Goal: Transaction & Acquisition: Purchase product/service

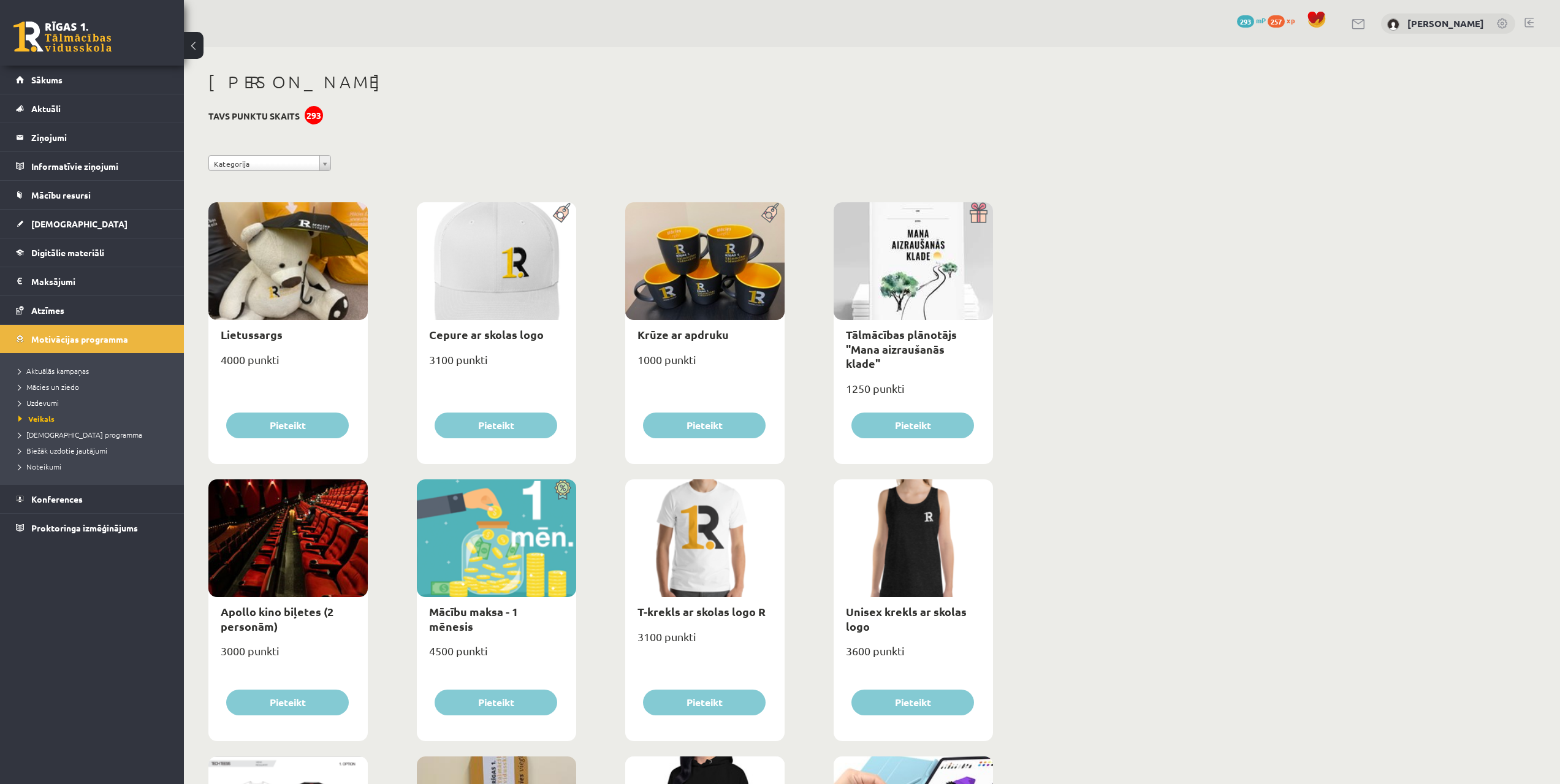
scroll to position [694, 0]
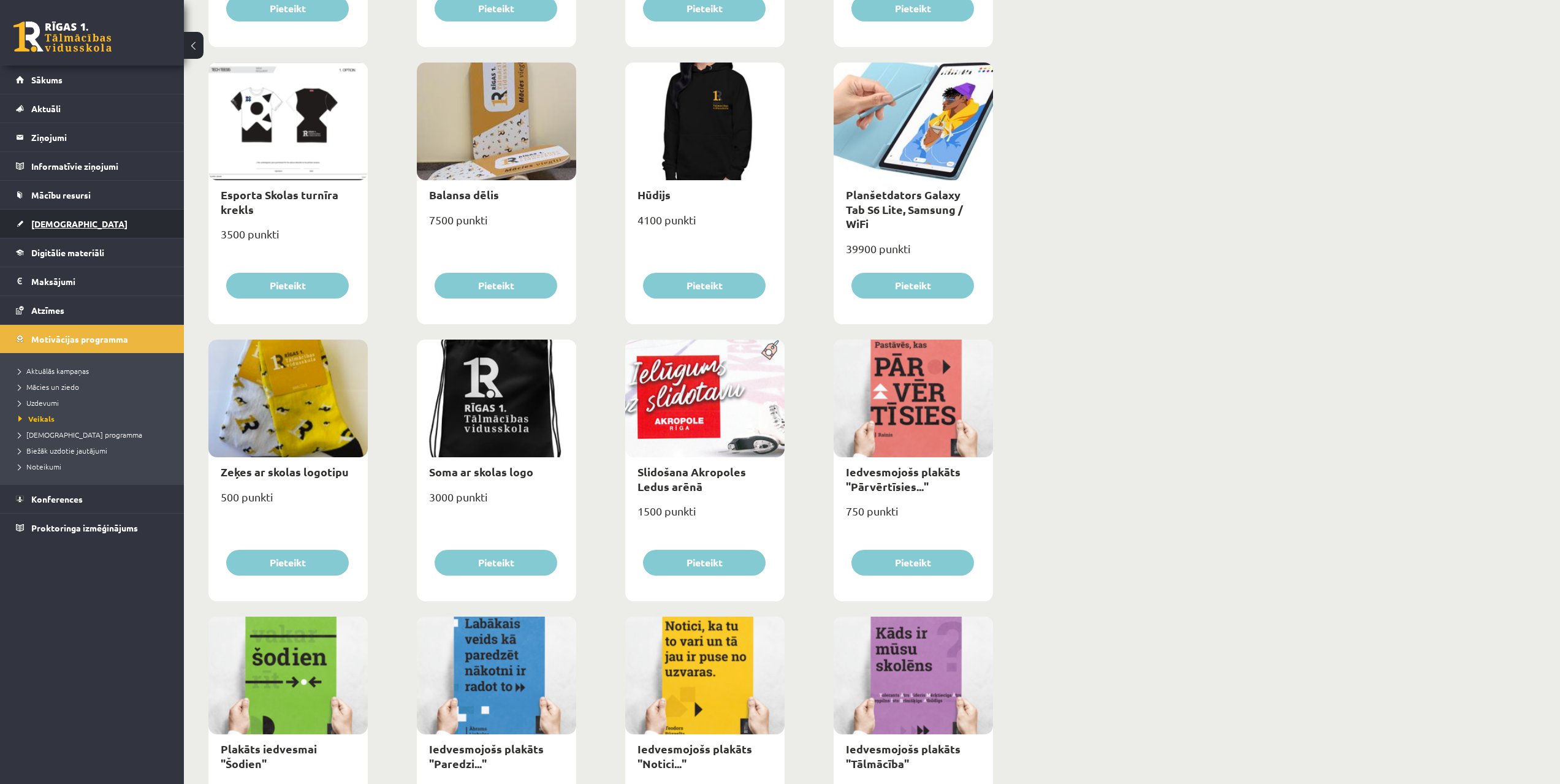
click at [44, 219] on span "[DEMOGRAPHIC_DATA]" at bounding box center [79, 224] width 96 height 11
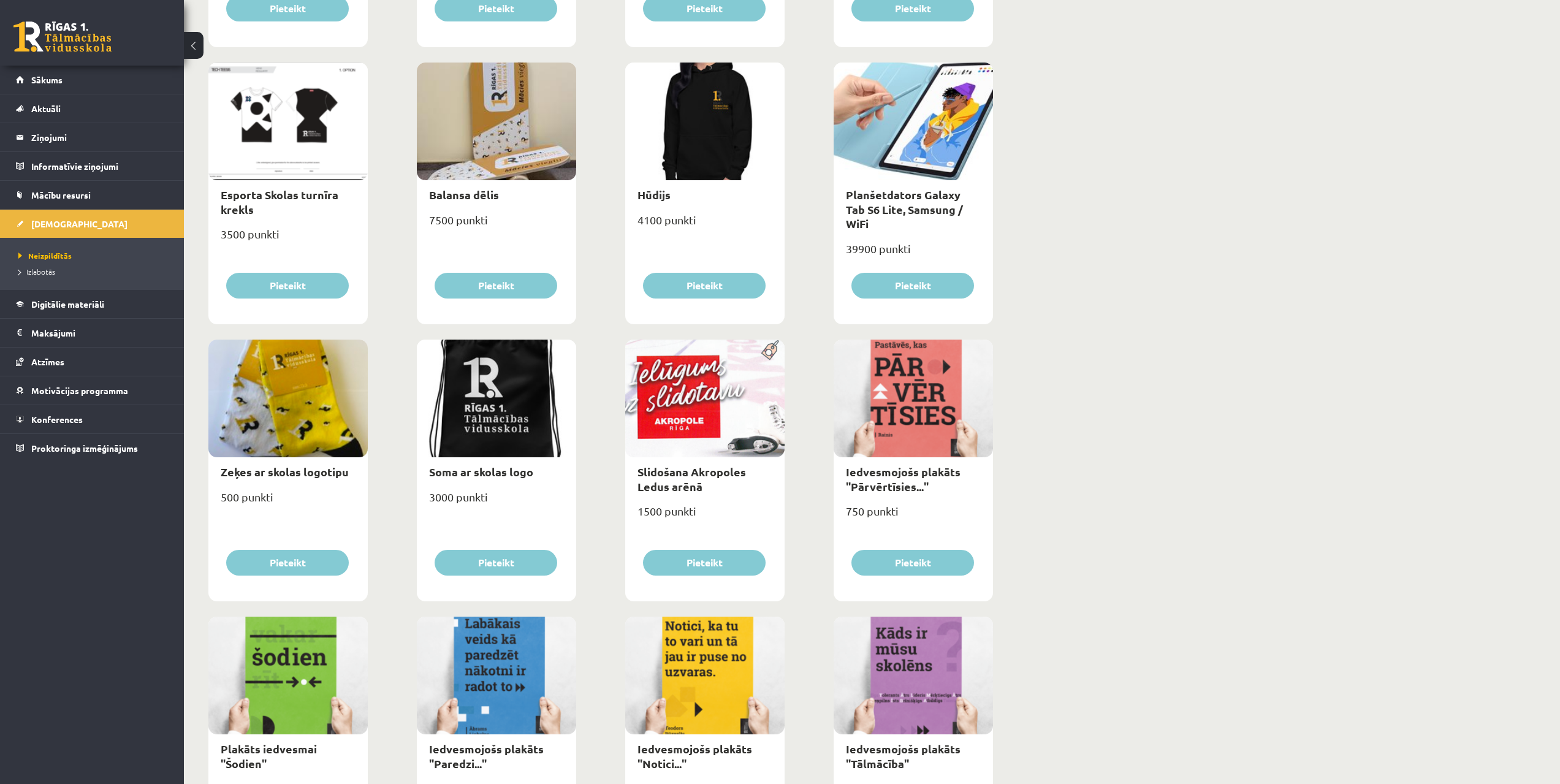
click at [246, 160] on div at bounding box center [288, 121] width 160 height 118
click at [275, 156] on div at bounding box center [288, 121] width 160 height 118
drag, startPoint x: 277, startPoint y: 159, endPoint x: 255, endPoint y: 186, distance: 34.8
click at [277, 160] on div at bounding box center [288, 121] width 160 height 118
click at [248, 200] on link "Esporta Skolas turnīra krekls" at bounding box center [279, 201] width 118 height 28
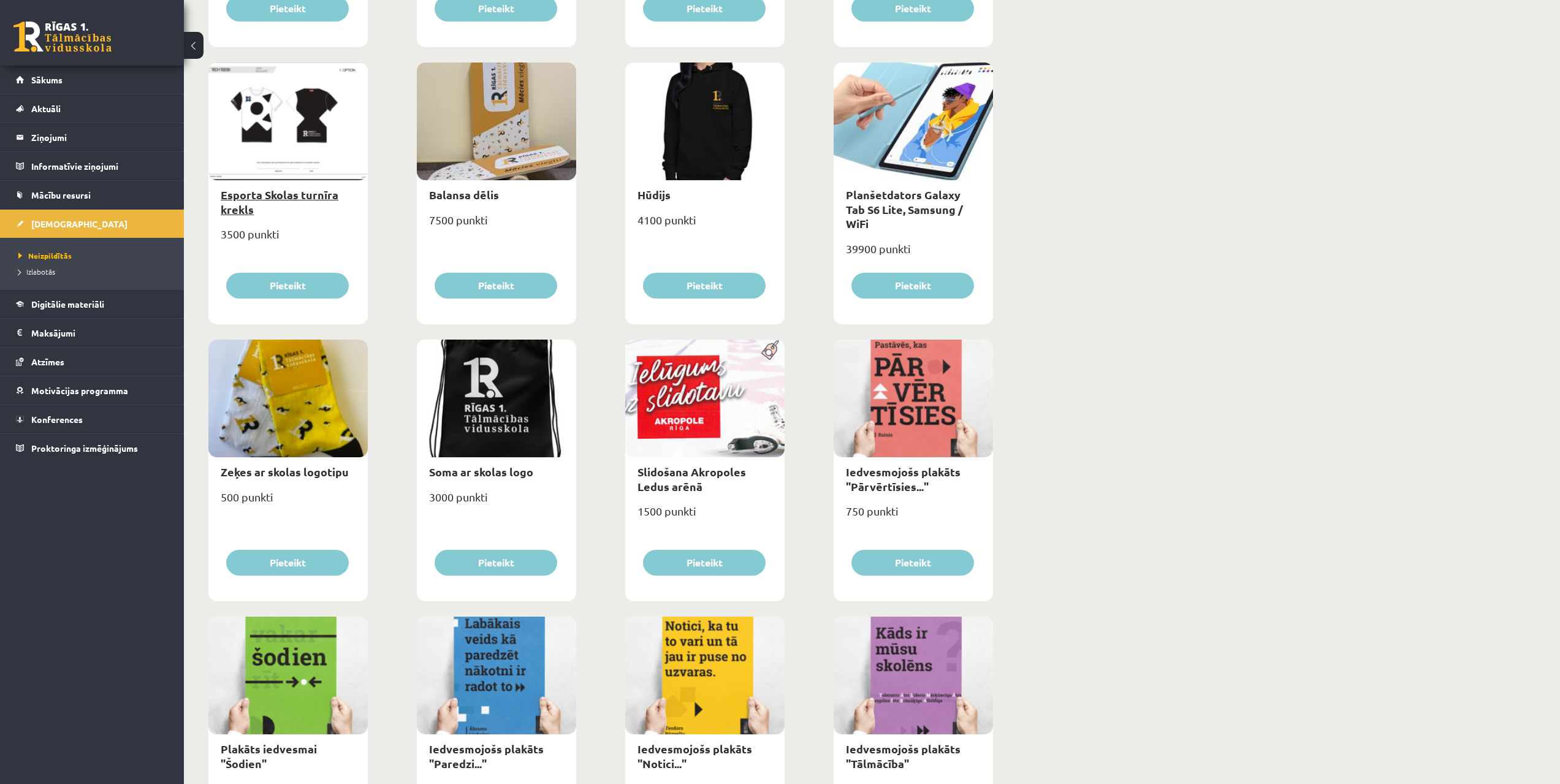
type input "*"
select select "*"
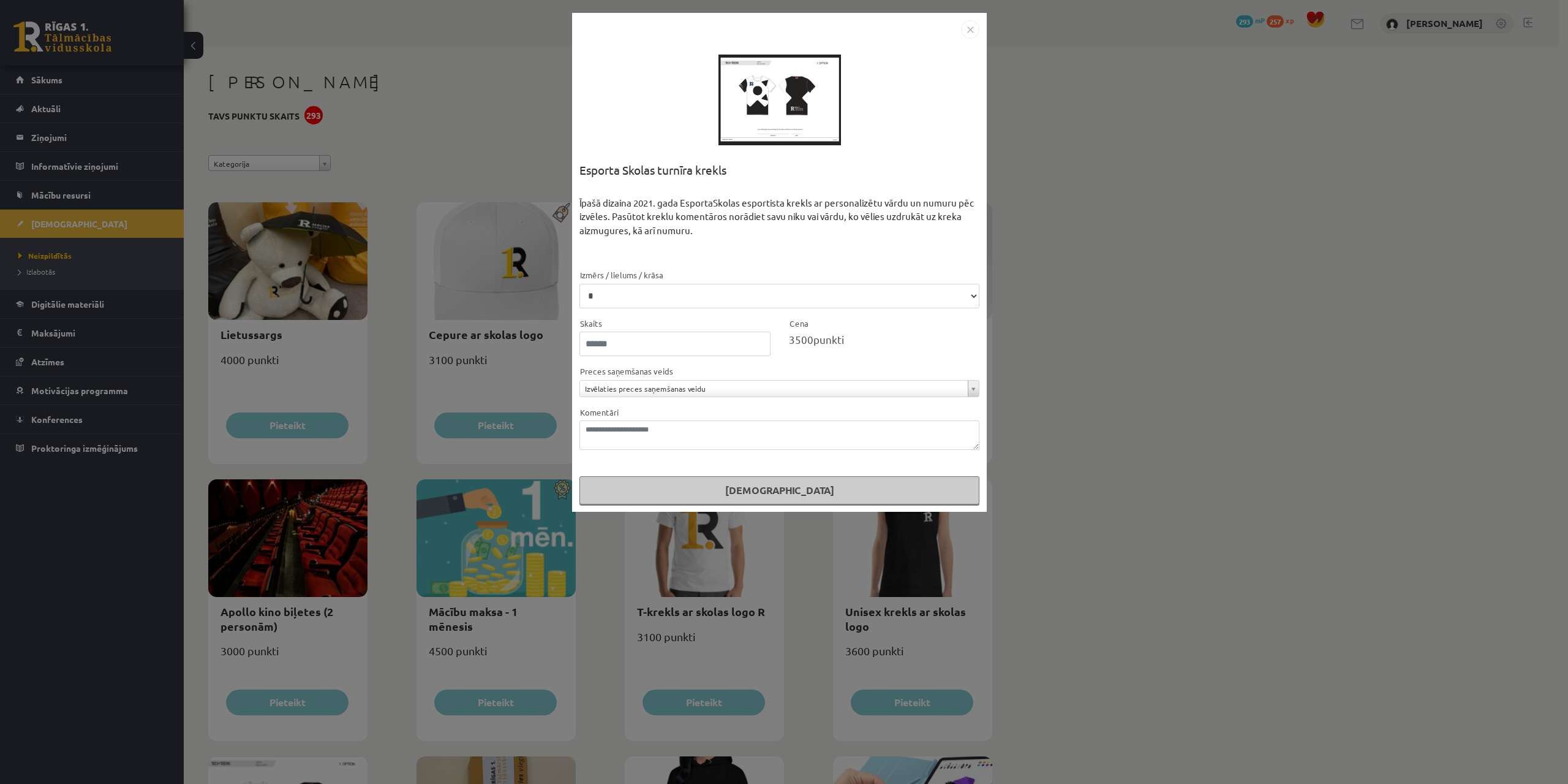
click at [821, 344] on div "3500 punkti" at bounding box center [884, 339] width 191 height 16
drag, startPoint x: 679, startPoint y: 342, endPoint x: 500, endPoint y: 344, distance: 179.0
click at [506, 344] on div "**********" at bounding box center [784, 392] width 1568 height 784
type input "*****"
click at [783, 344] on div "Cena 3500 punkti" at bounding box center [884, 336] width 209 height 40
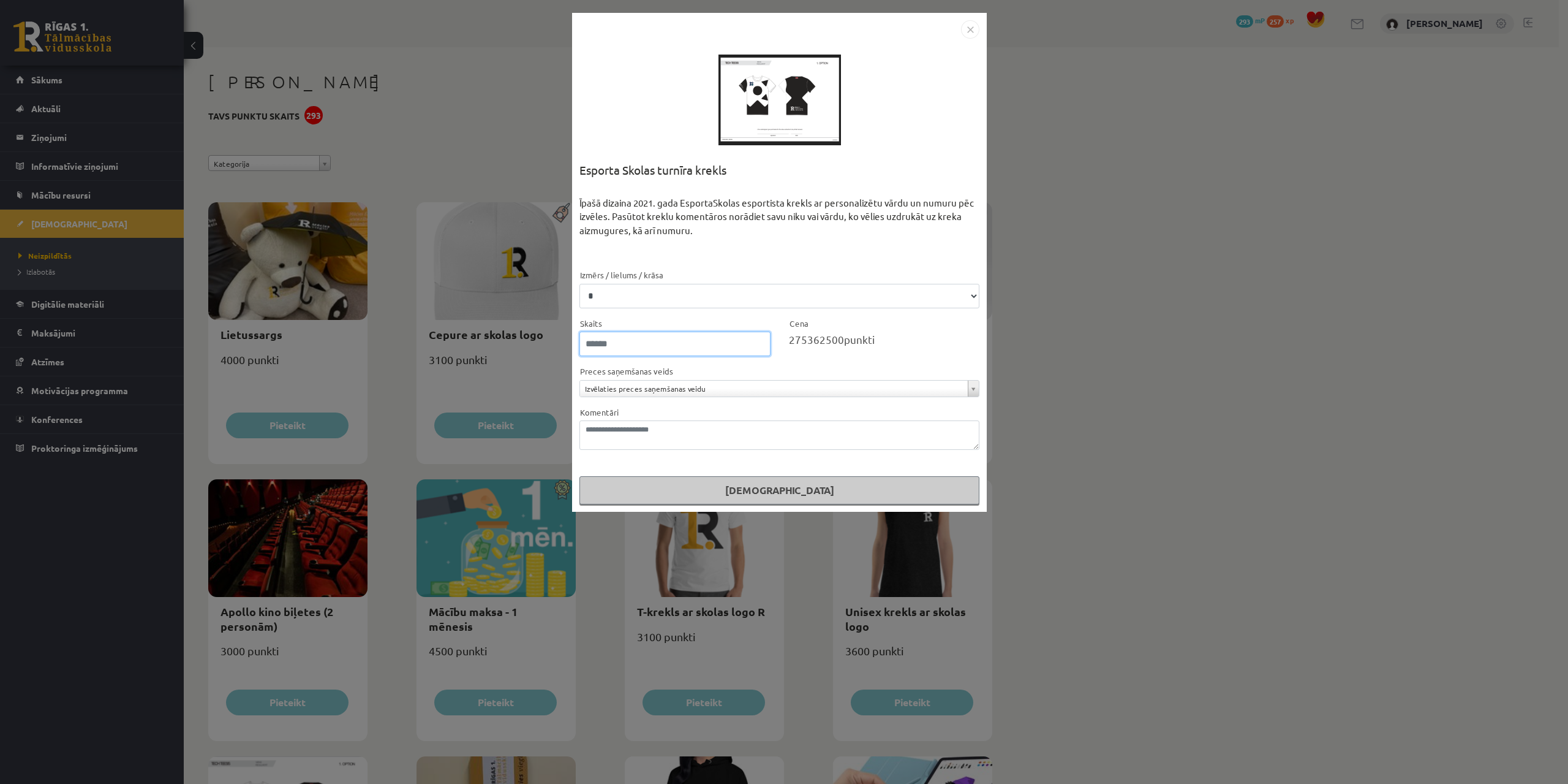
drag, startPoint x: 713, startPoint y: 346, endPoint x: 481, endPoint y: 346, distance: 232.0
click at [484, 346] on div "**********" at bounding box center [784, 392] width 1568 height 784
click at [1151, 333] on div "**********" at bounding box center [784, 392] width 1568 height 784
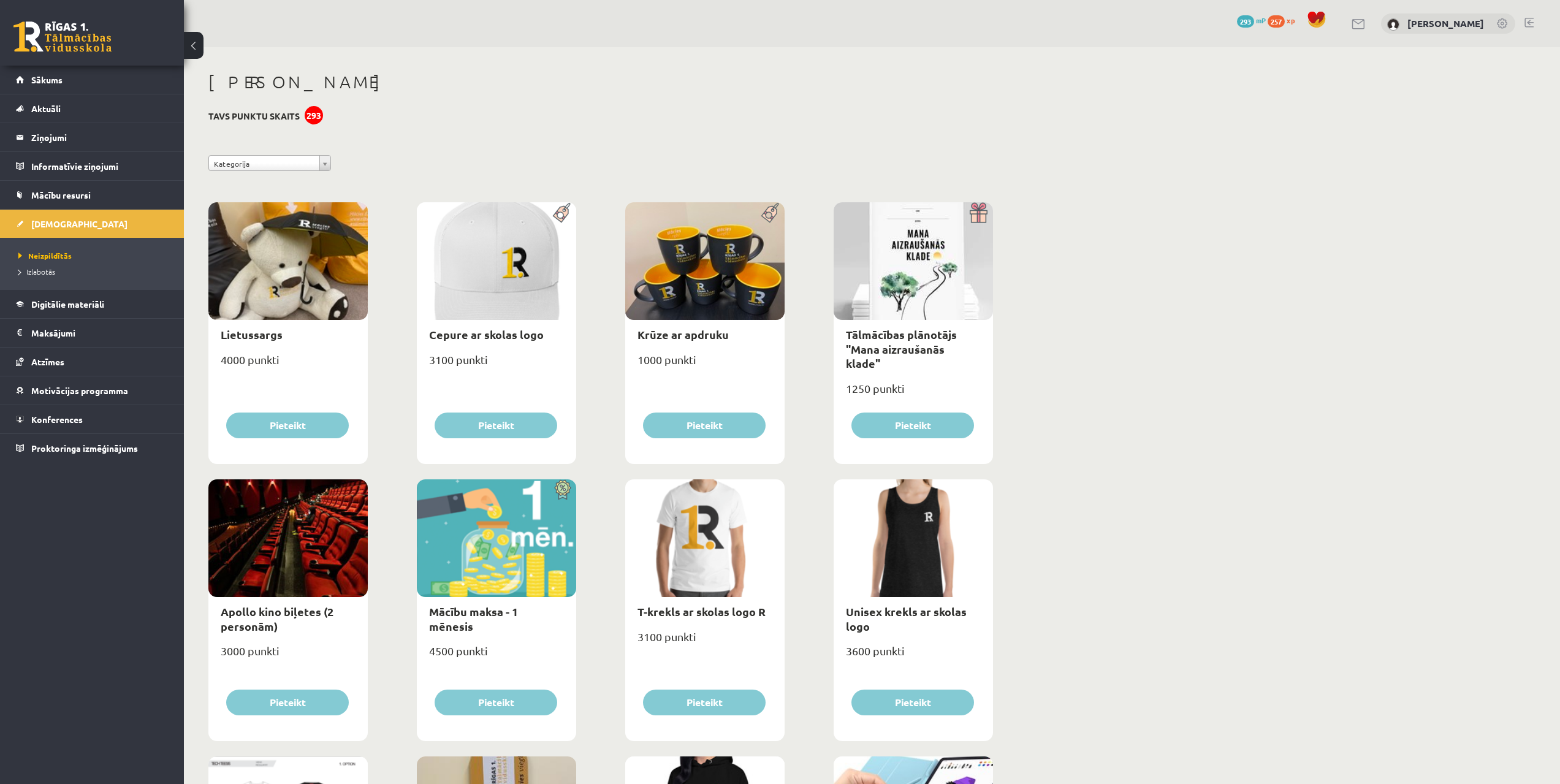
drag, startPoint x: 1047, startPoint y: 474, endPoint x: 1016, endPoint y: 569, distance: 99.9
drag, startPoint x: 1082, startPoint y: 321, endPoint x: 1063, endPoint y: 132, distance: 190.0
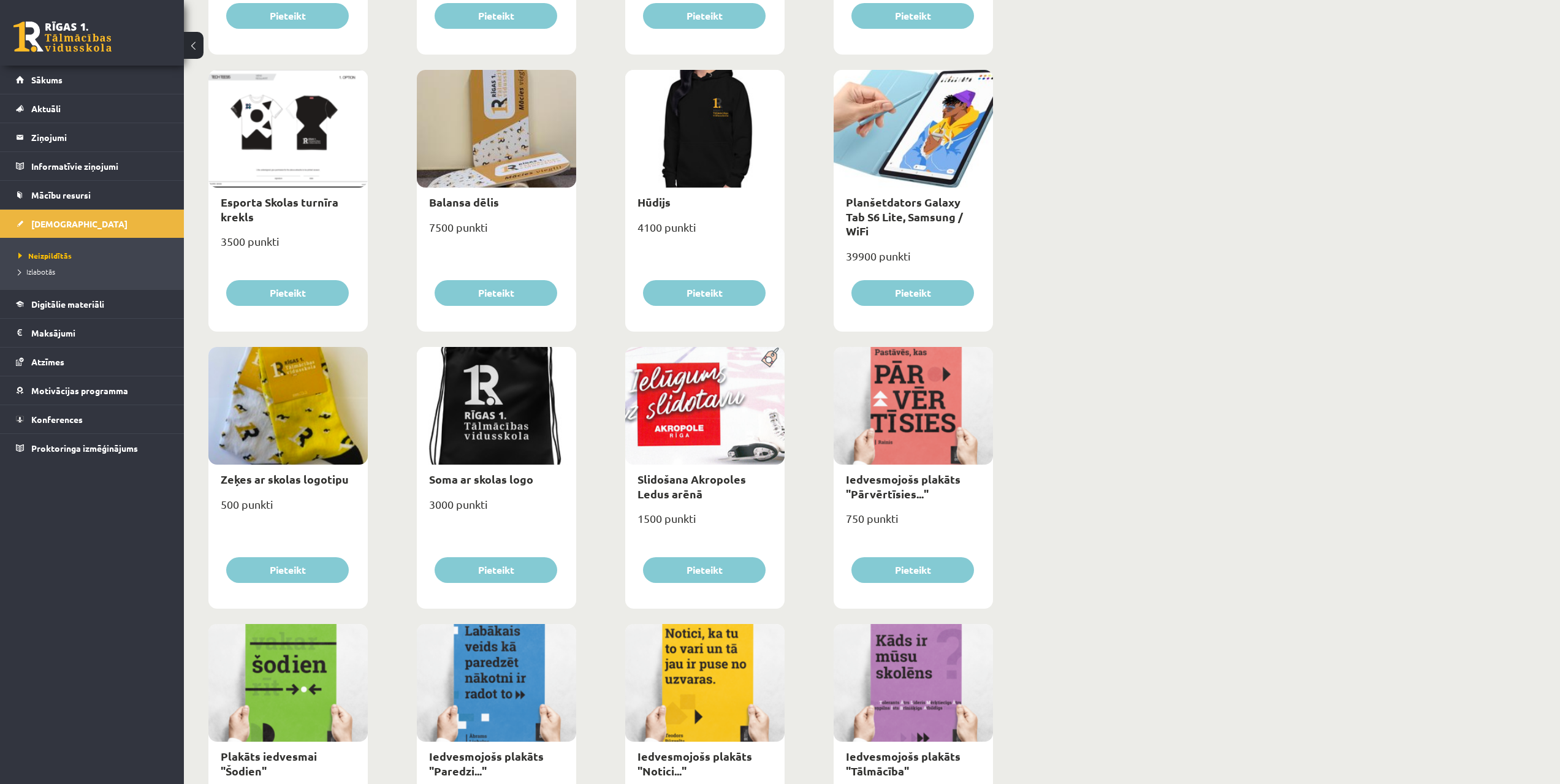
drag, startPoint x: 1033, startPoint y: 431, endPoint x: 1032, endPoint y: 495, distance: 64.0
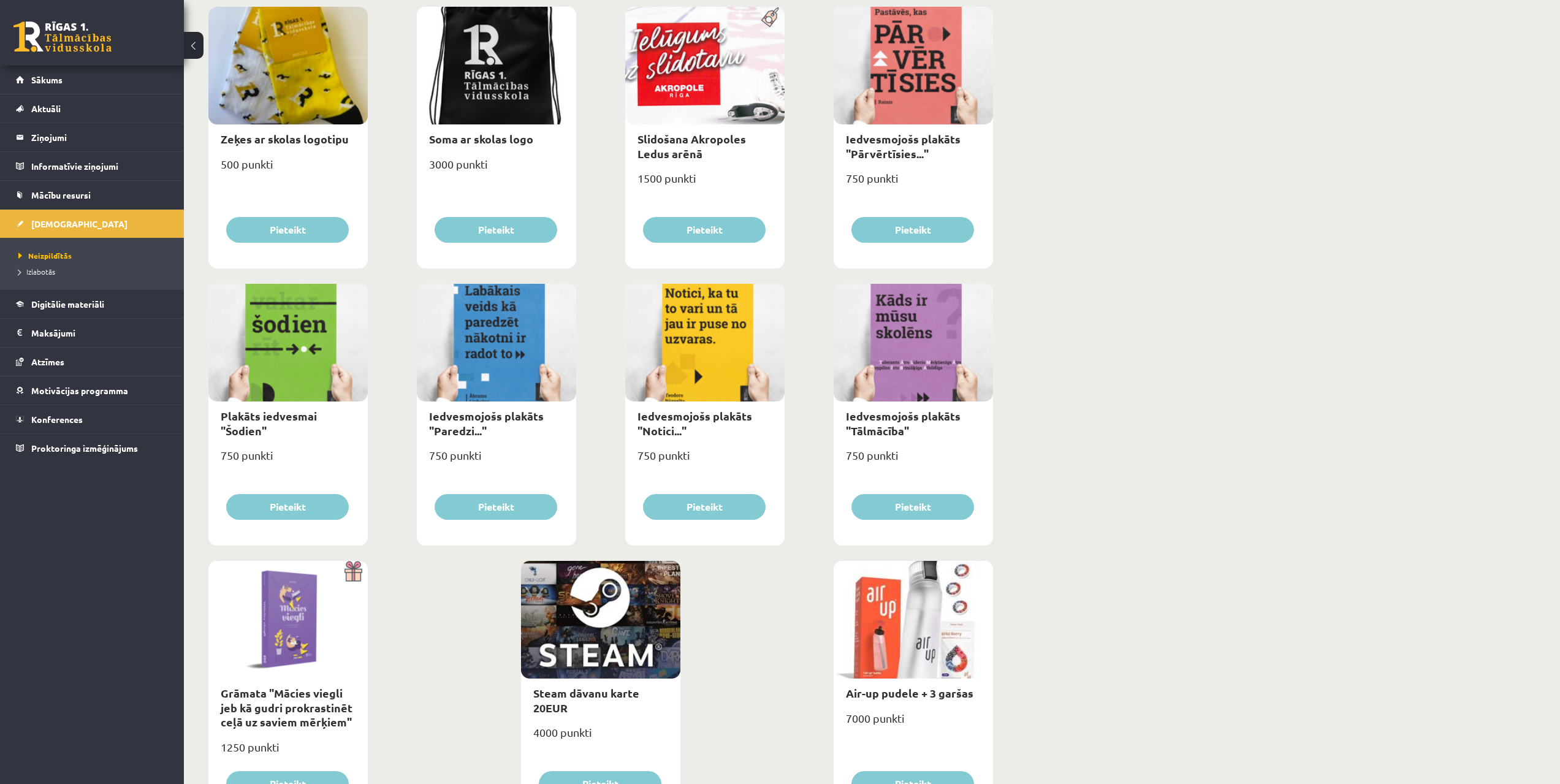
drag, startPoint x: 1032, startPoint y: 533, endPoint x: 1010, endPoint y: 630, distance: 99.5
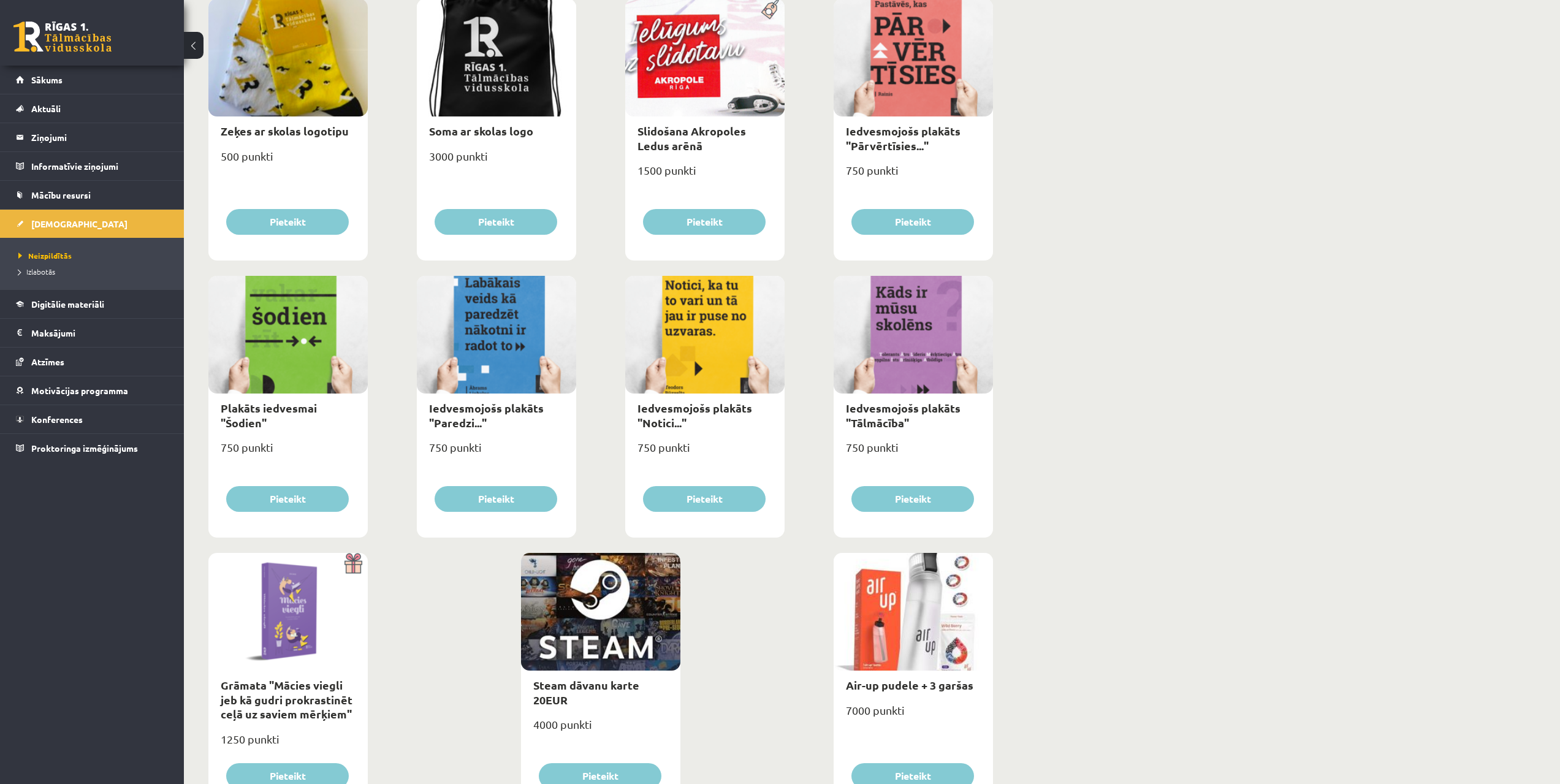
scroll to position [1099, 0]
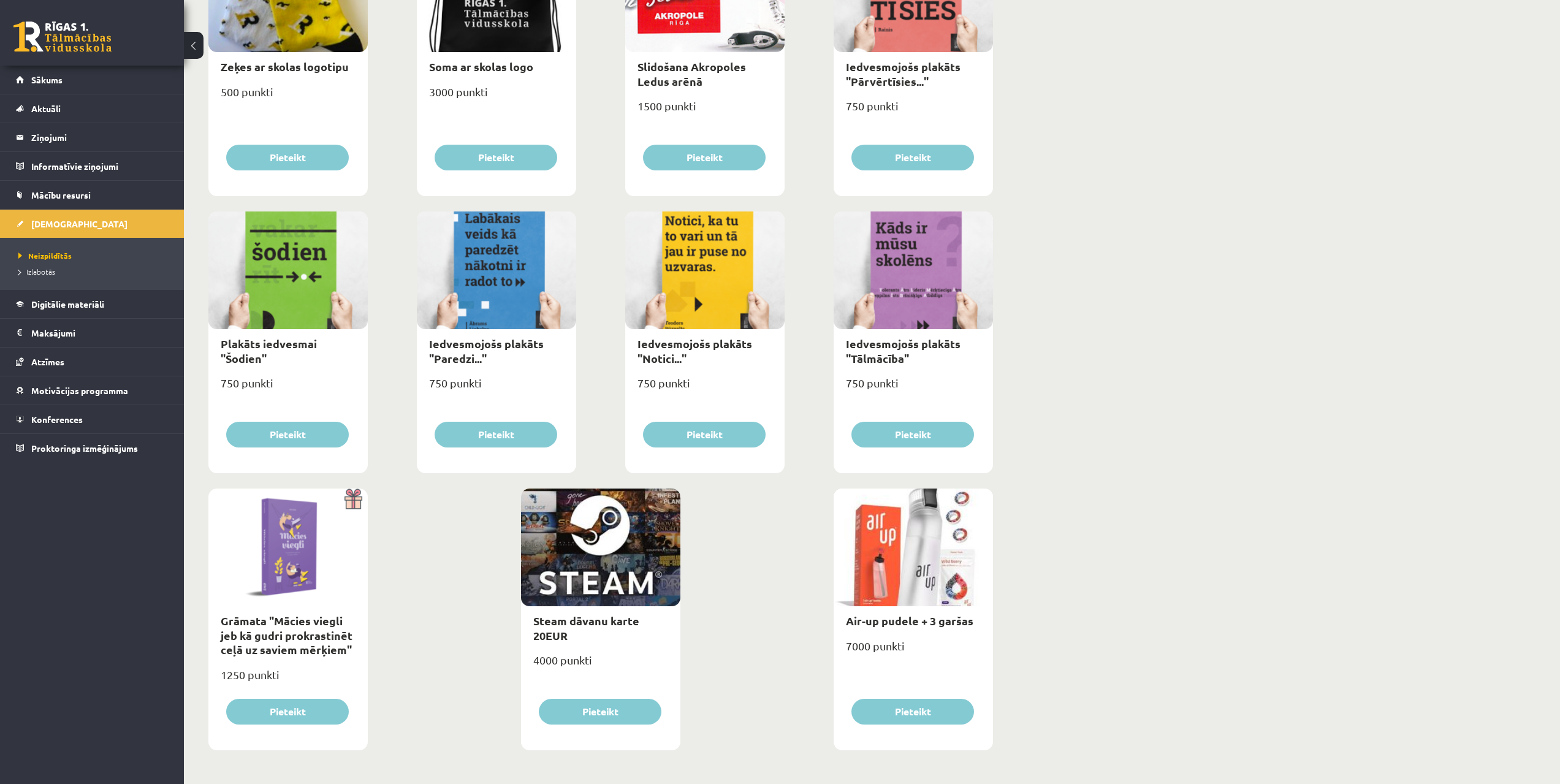
drag, startPoint x: 1008, startPoint y: 600, endPoint x: 964, endPoint y: 643, distance: 61.5
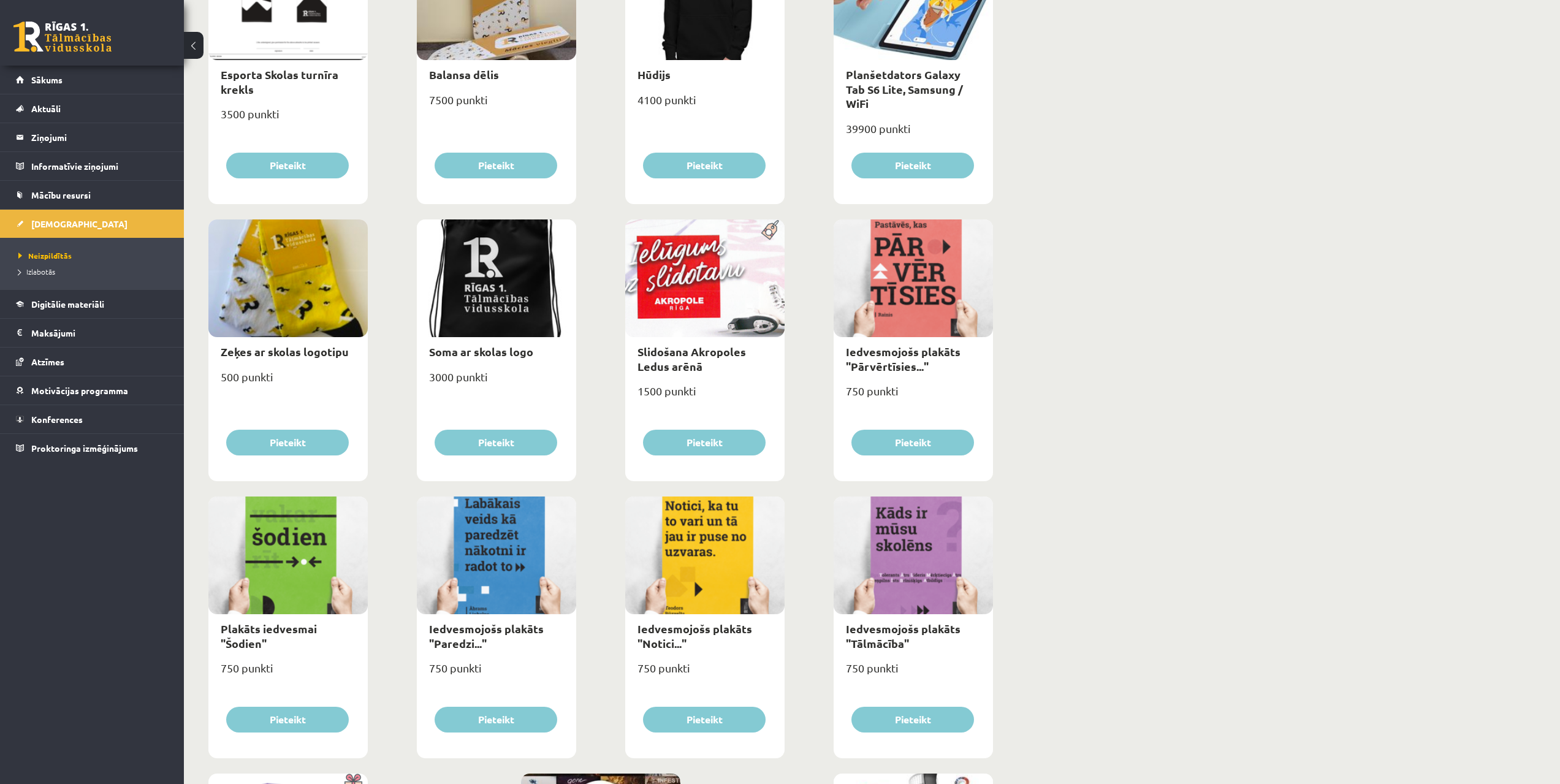
drag, startPoint x: 1016, startPoint y: 379, endPoint x: 1027, endPoint y: 288, distance: 91.7
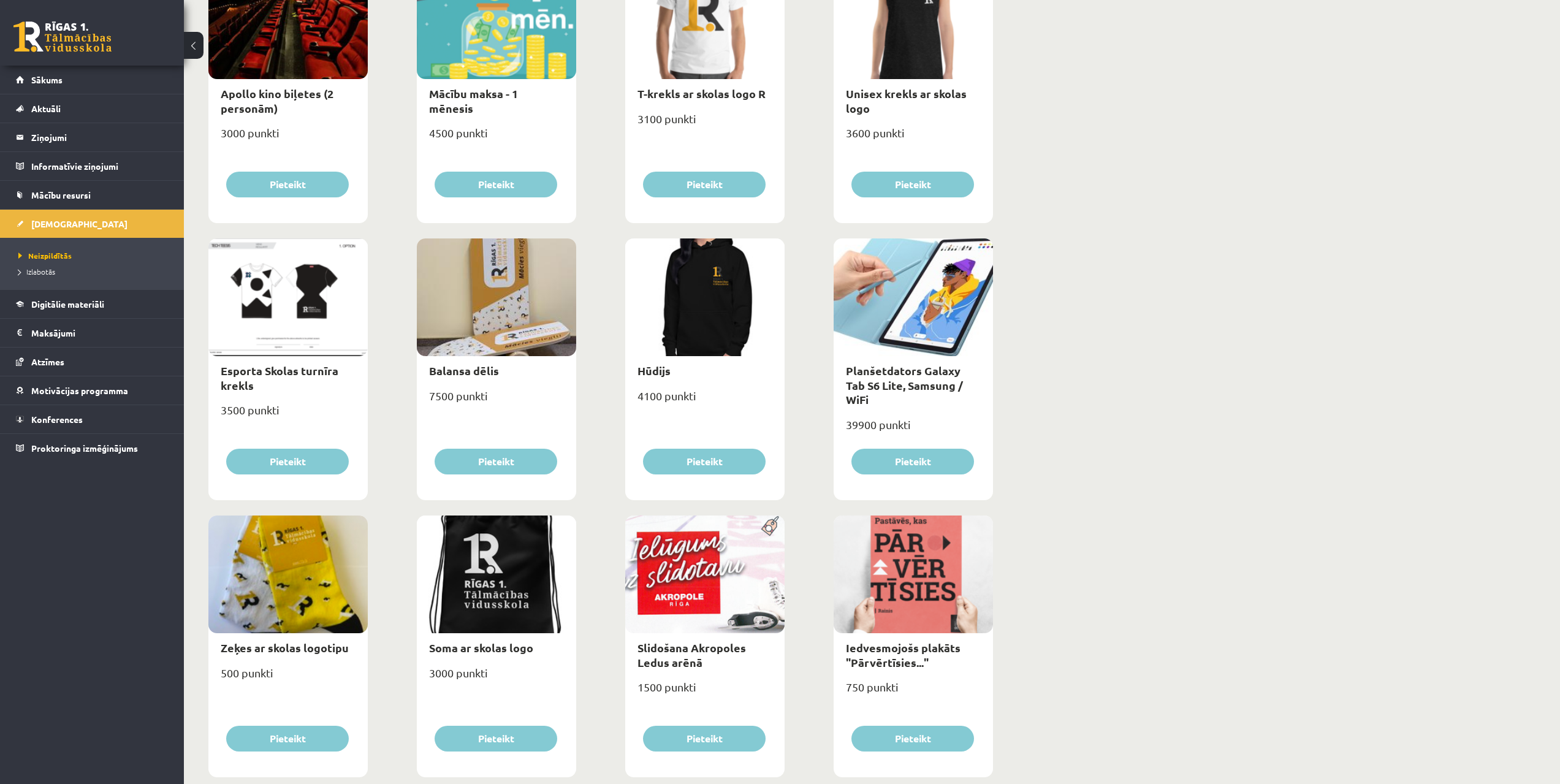
drag, startPoint x: 1083, startPoint y: 377, endPoint x: 1072, endPoint y: 325, distance: 53.2
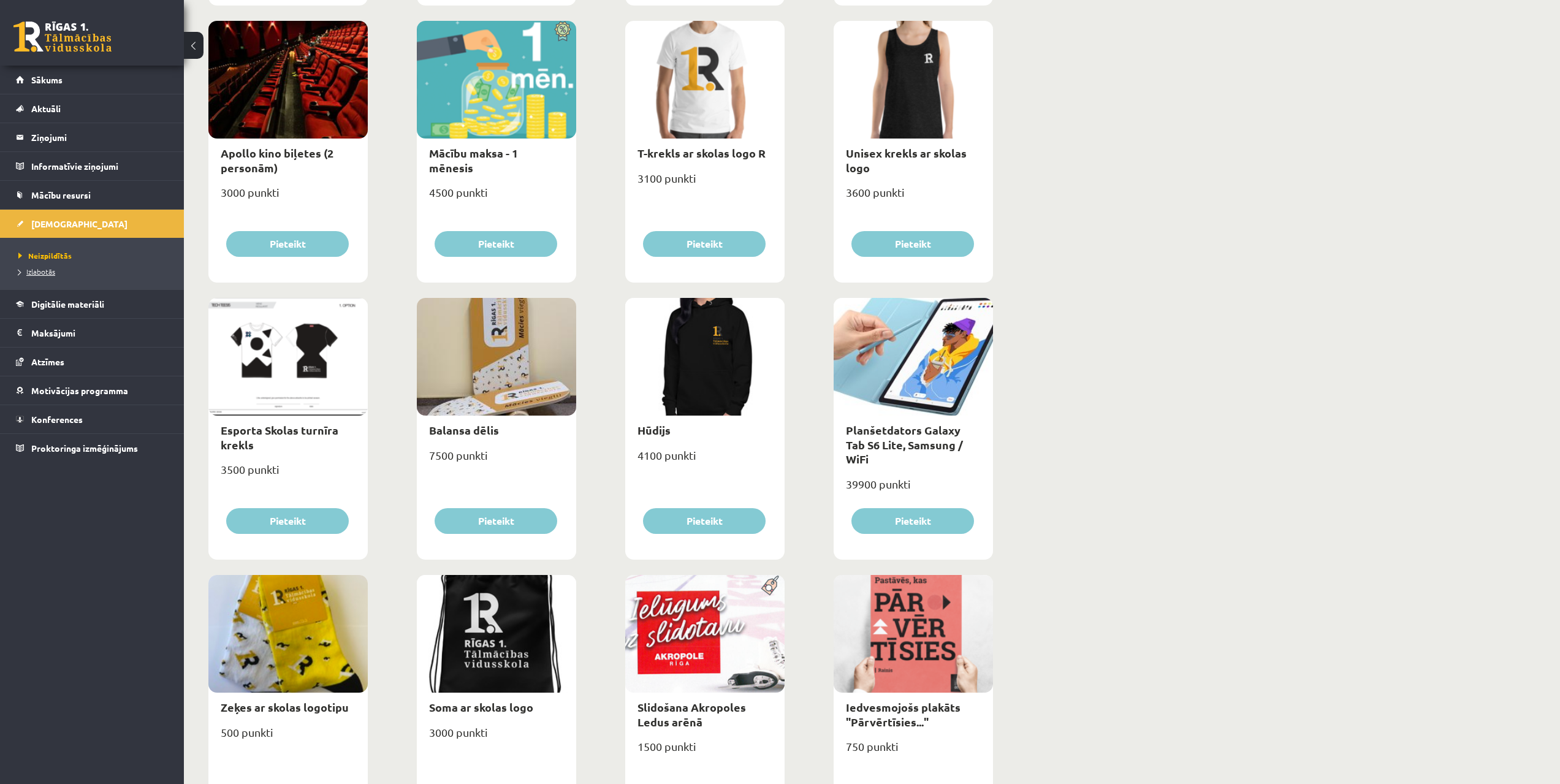
click at [39, 270] on span "Izlabotās" at bounding box center [37, 271] width 37 height 10
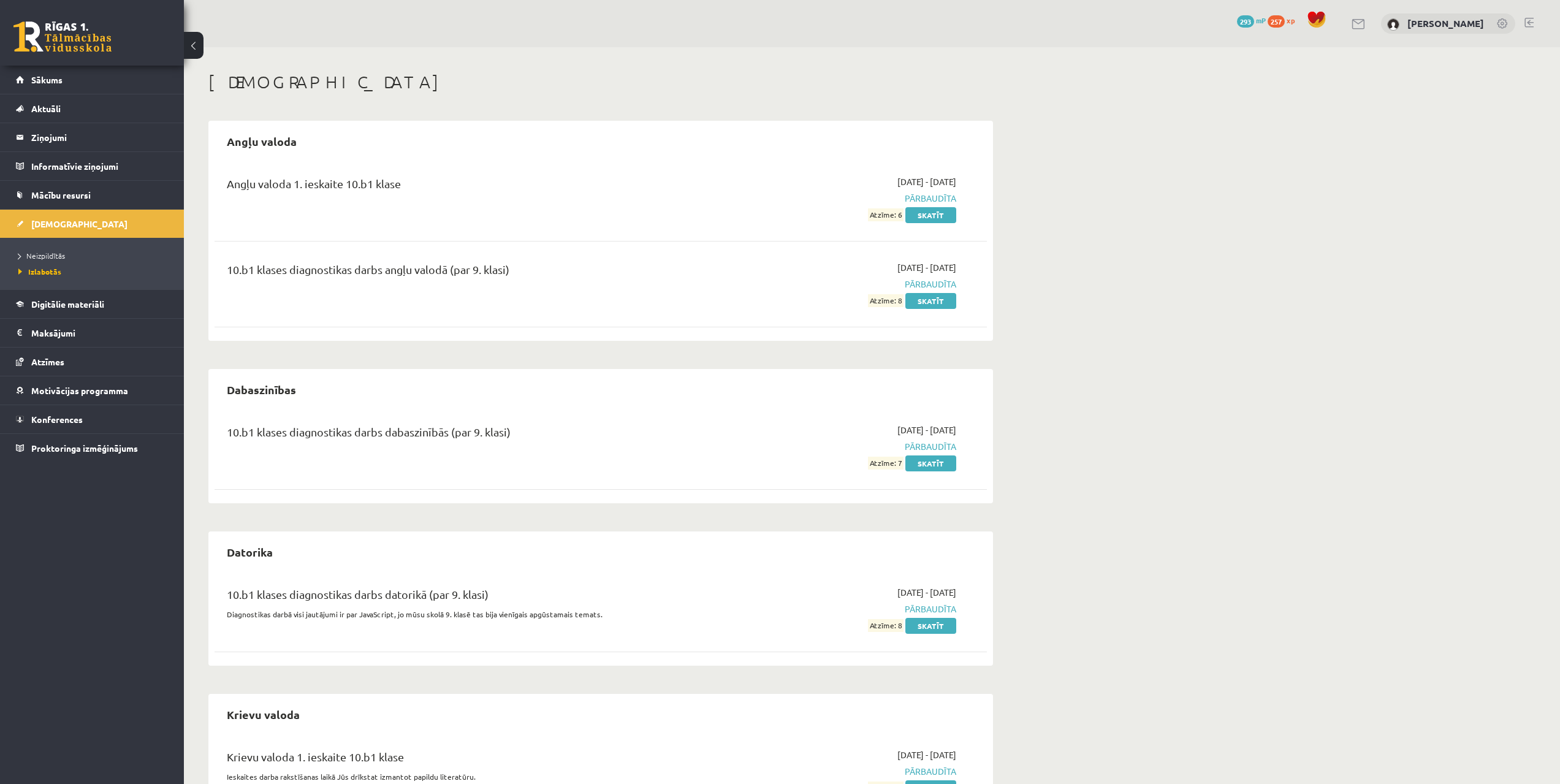
drag, startPoint x: 987, startPoint y: 403, endPoint x: 1001, endPoint y: 310, distance: 94.0
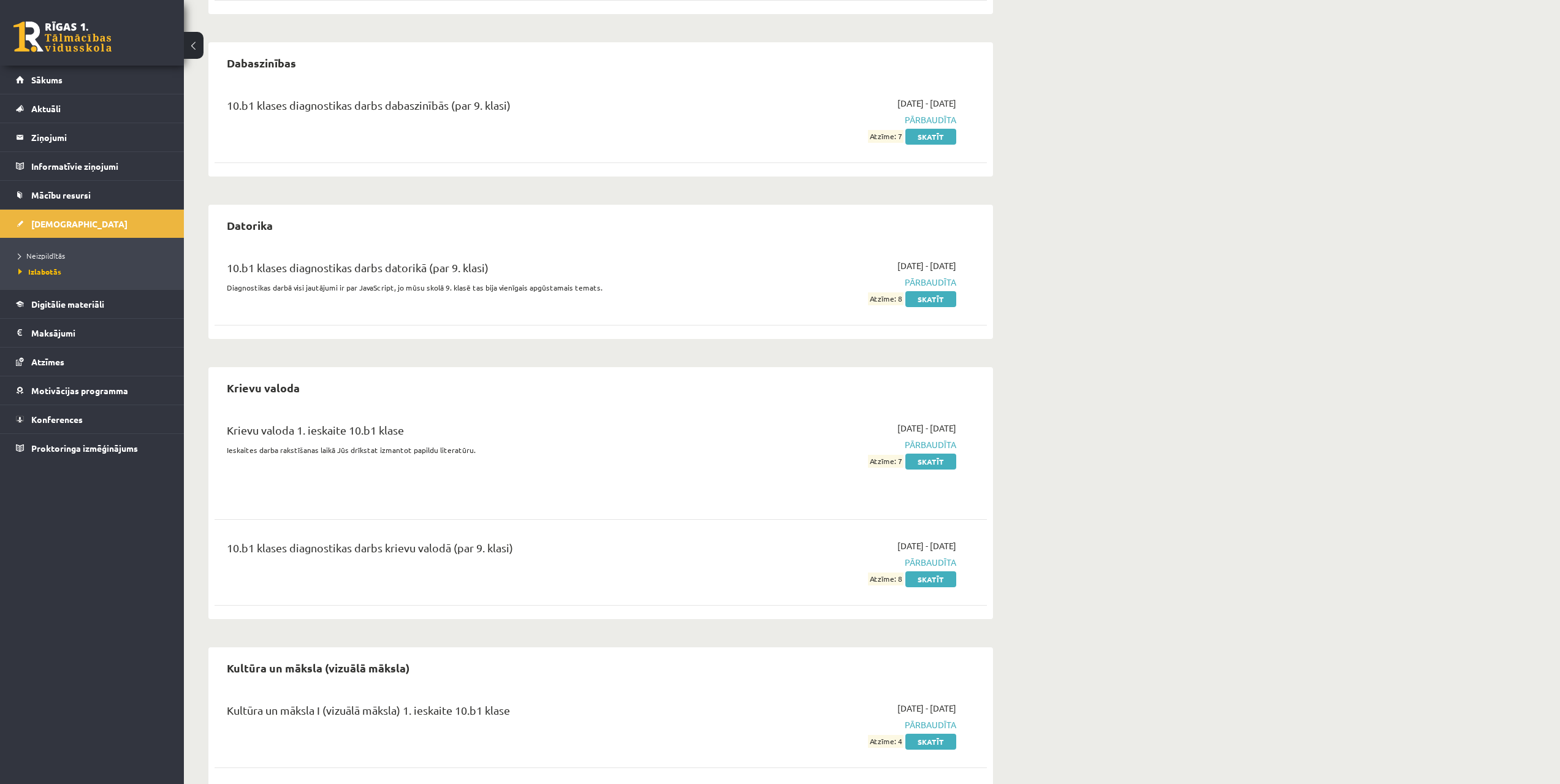
drag, startPoint x: 972, startPoint y: 321, endPoint x: 971, endPoint y: 352, distance: 31.0
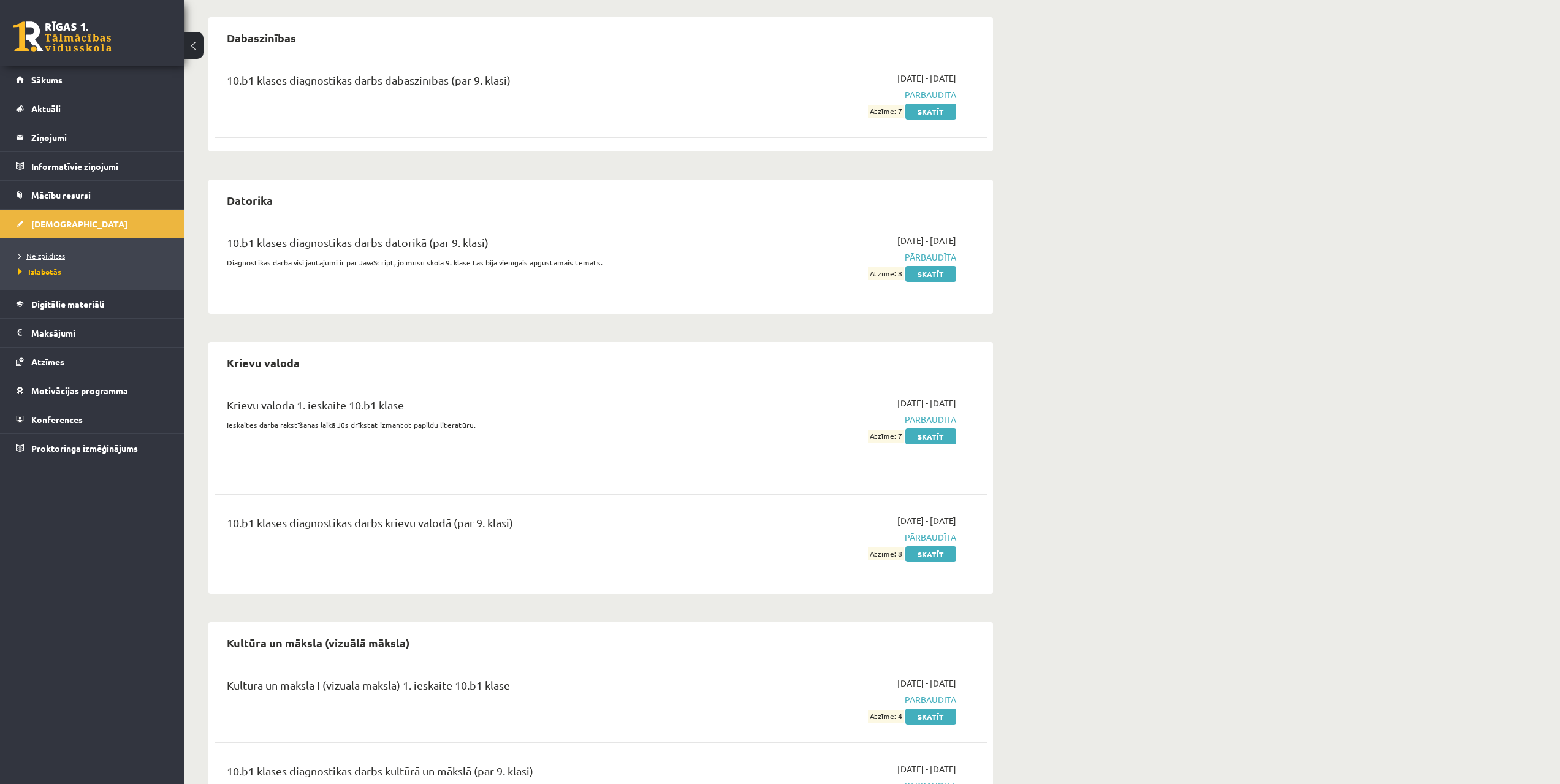
click at [30, 250] on link "Neizpildītās" at bounding box center [95, 255] width 153 height 11
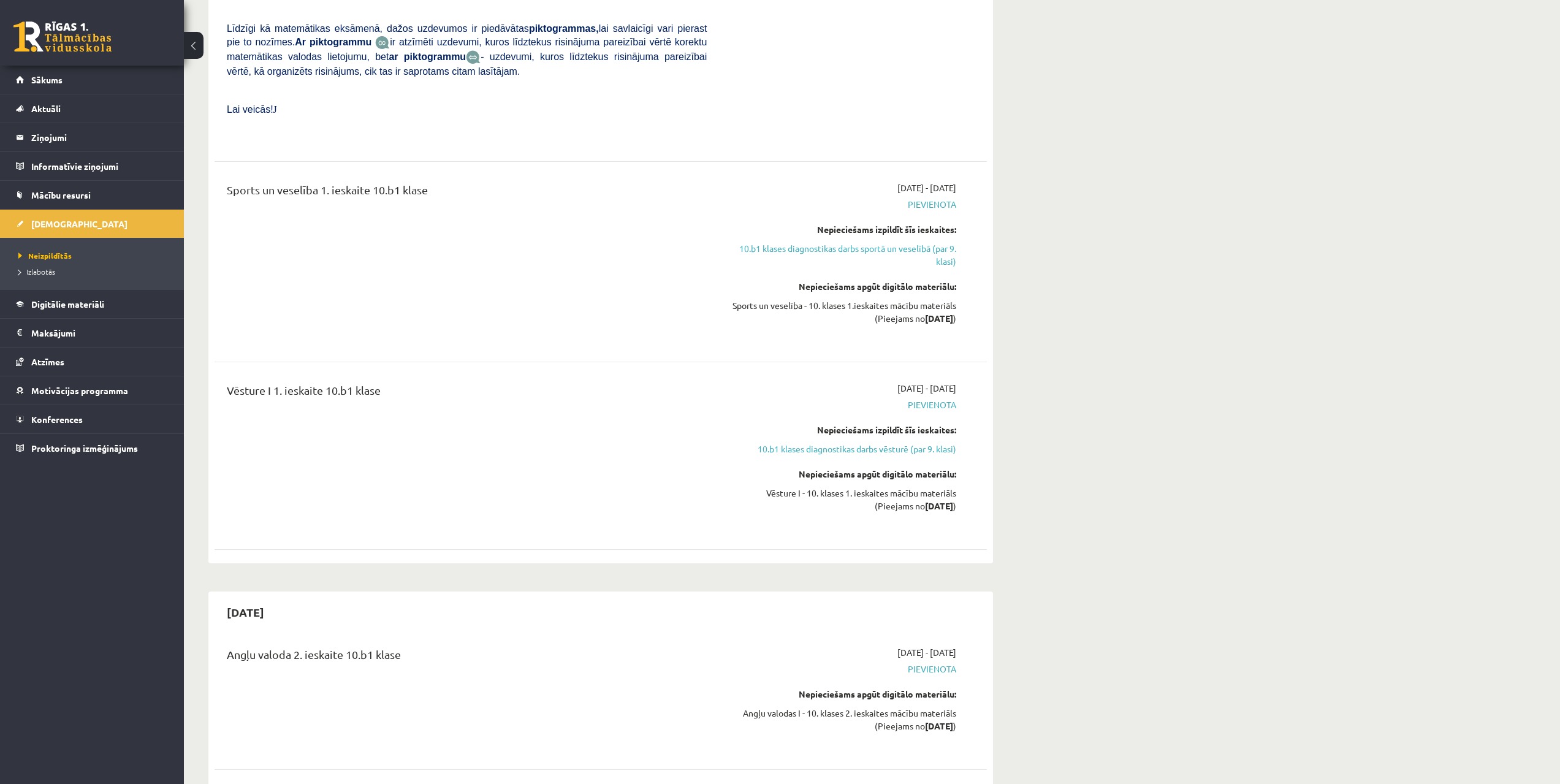
drag, startPoint x: 665, startPoint y: 307, endPoint x: 665, endPoint y: 359, distance: 52.0
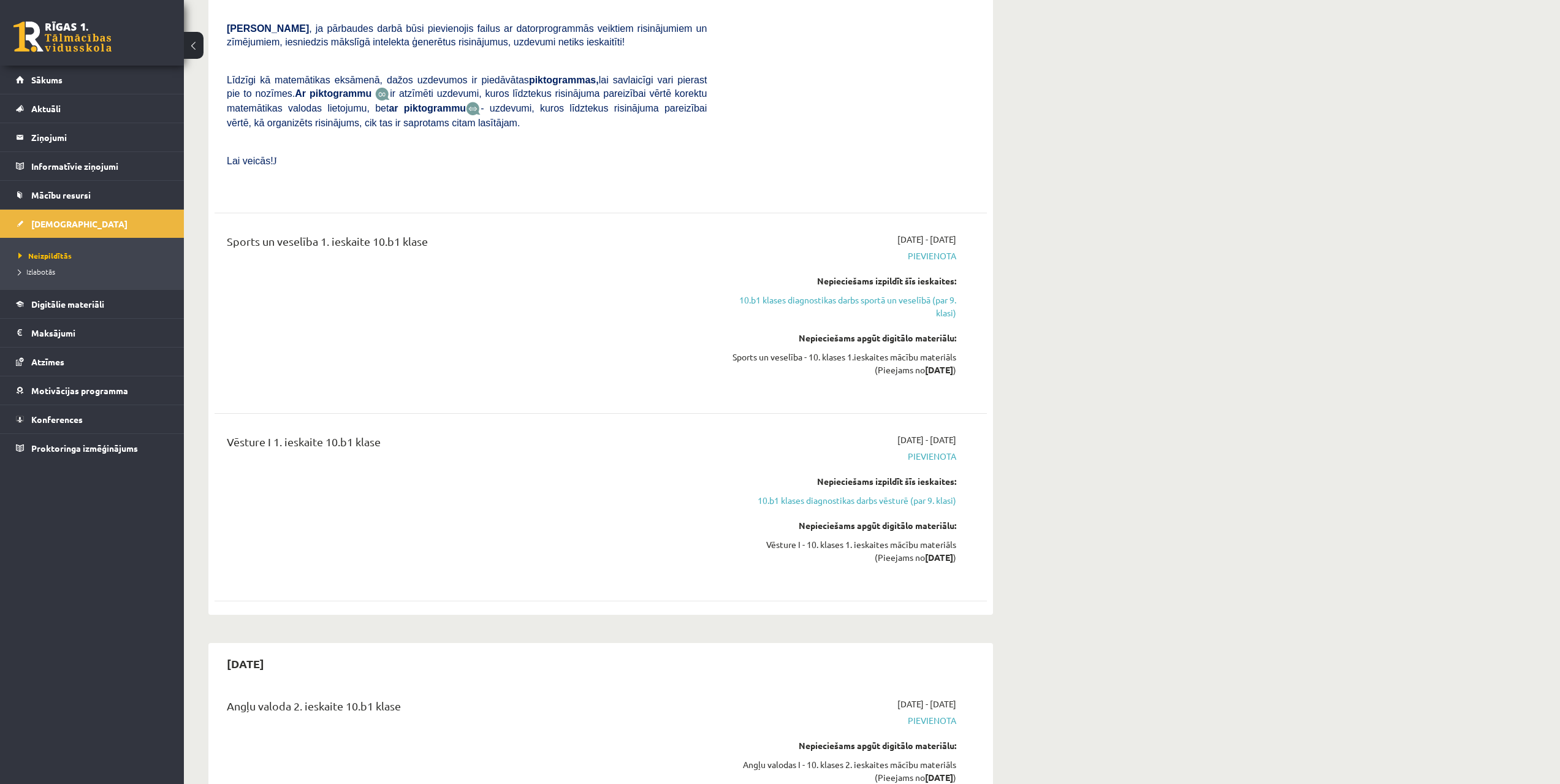
scroll to position [1356, 0]
drag, startPoint x: 798, startPoint y: 441, endPoint x: 835, endPoint y: 425, distance: 40.3
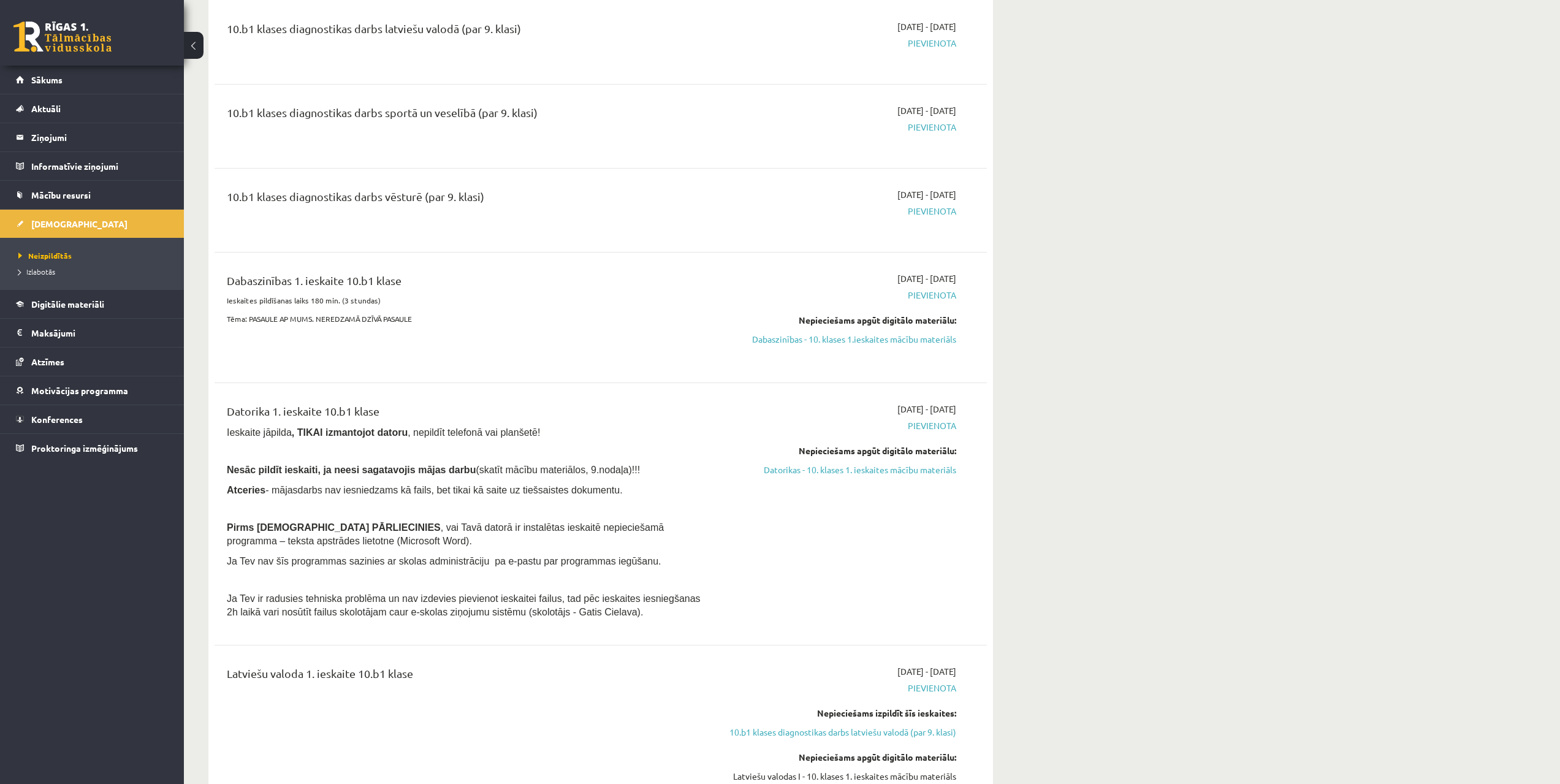
drag, startPoint x: 513, startPoint y: 544, endPoint x: 739, endPoint y: 445, distance: 246.7
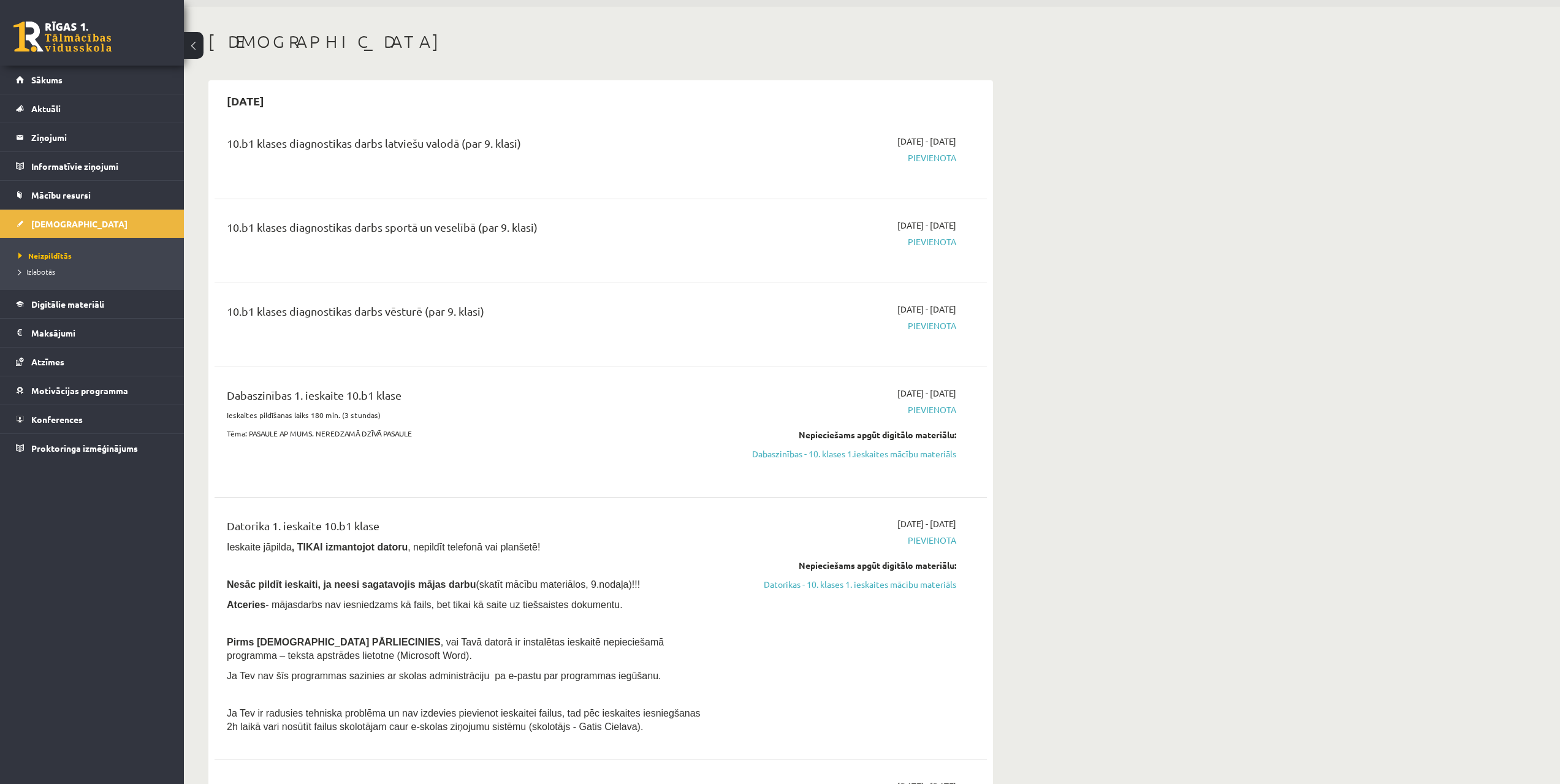
scroll to position [0, 0]
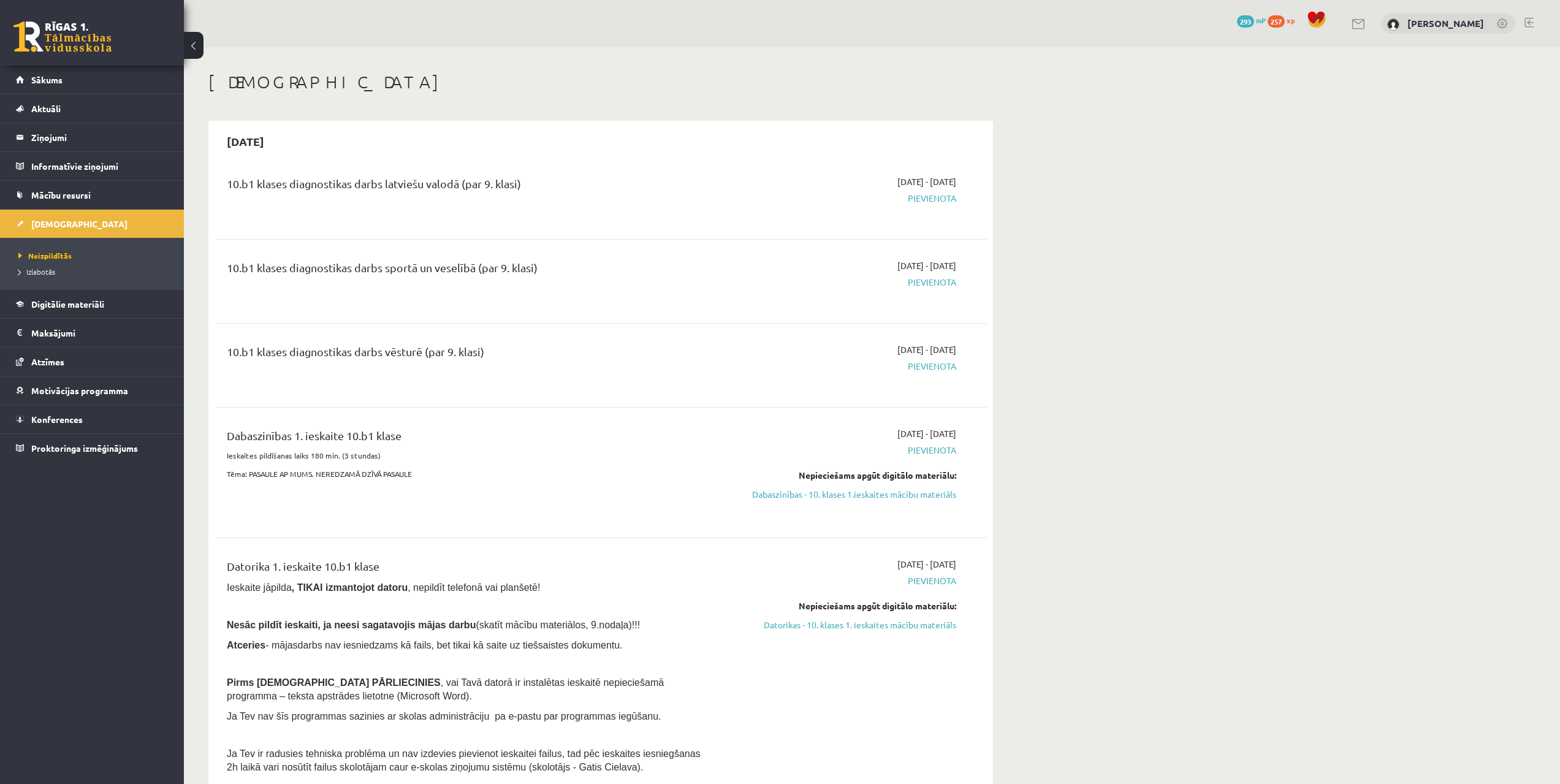
drag, startPoint x: 416, startPoint y: 471, endPoint x: 180, endPoint y: 0, distance: 526.8
